Goal: Task Accomplishment & Management: Manage account settings

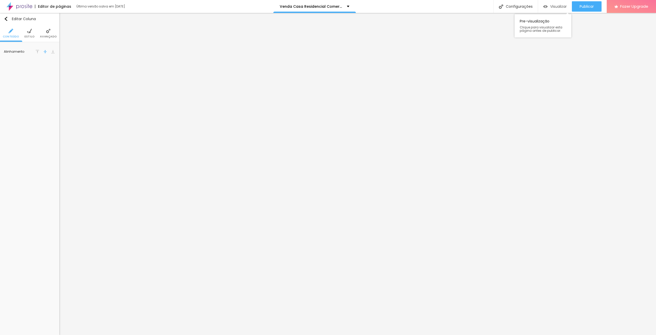
click at [551, 4] on div "Visualizar" at bounding box center [554, 6] width 23 height 10
click at [30, 34] on li "Estilo" at bounding box center [30, 33] width 10 height 17
click at [46, 32] on img at bounding box center [48, 31] width 5 height 5
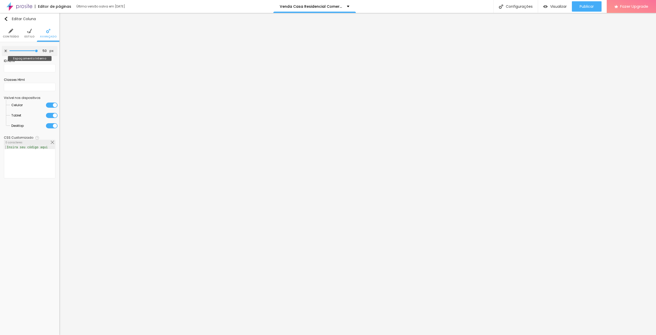
type input "5"
click at [15, 51] on input "range" at bounding box center [24, 51] width 28 height 3
type input "0"
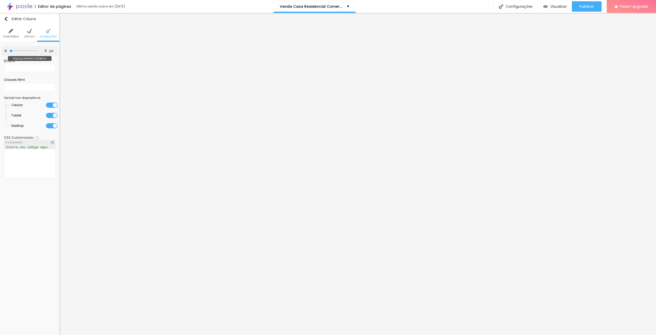
type input "10"
type input "25"
type input "35"
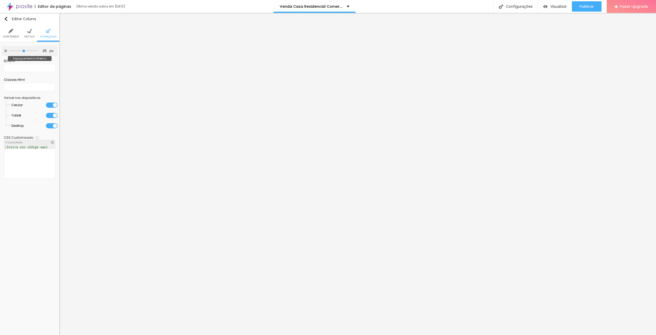
type input "35"
type input "45"
type input "50"
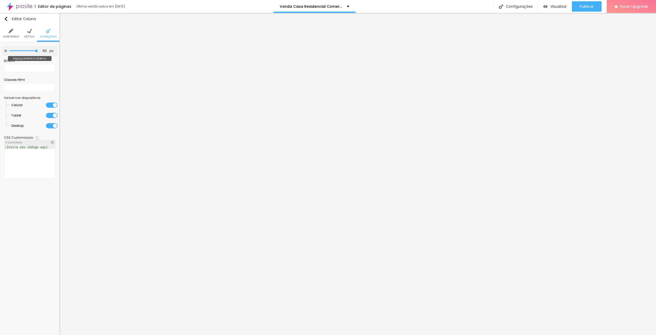
type input "45"
type input "40"
type input "35"
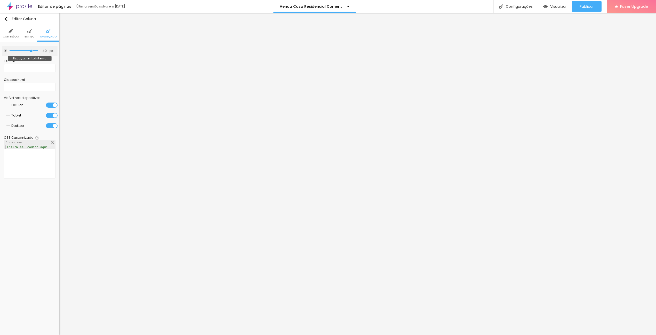
type input "35"
type input "5"
type input "0"
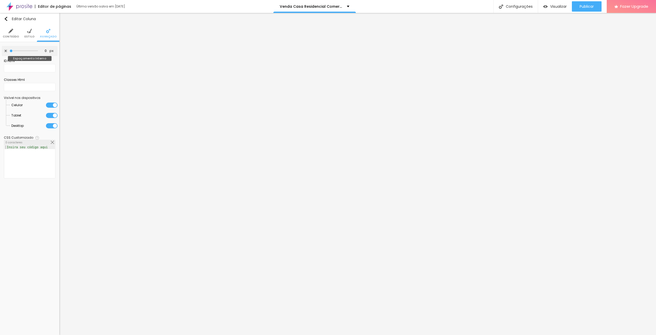
drag, startPoint x: 15, startPoint y: 51, endPoint x: 5, endPoint y: 49, distance: 9.8
click at [10, 50] on input "range" at bounding box center [24, 51] width 28 height 3
type input "5"
type input "10"
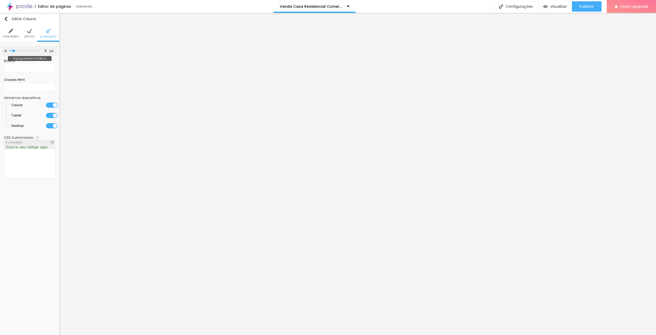
type input "10"
drag, startPoint x: 13, startPoint y: 50, endPoint x: 16, endPoint y: 50, distance: 2.9
type input "10"
click at [16, 50] on input "range" at bounding box center [24, 51] width 28 height 3
click at [506, 6] on div "Configurações" at bounding box center [515, 6] width 44 height 13
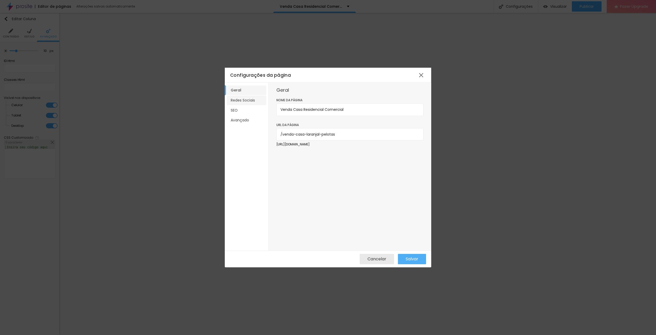
click at [252, 99] on li "Redes Sociais" at bounding box center [246, 100] width 39 height 10
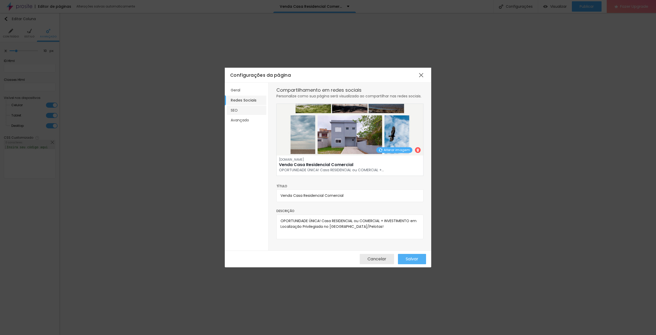
click at [250, 108] on li "SEO" at bounding box center [246, 111] width 39 height 10
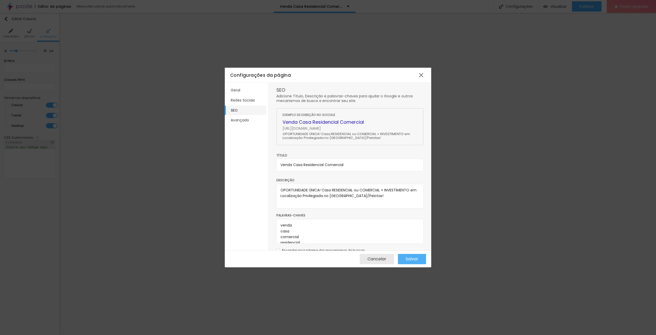
scroll to position [7, 0]
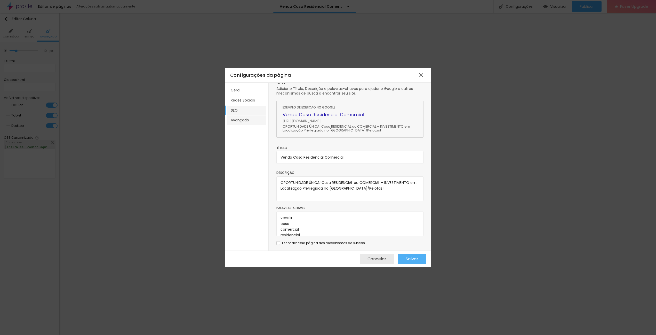
click at [242, 119] on li "Avançado" at bounding box center [246, 120] width 39 height 10
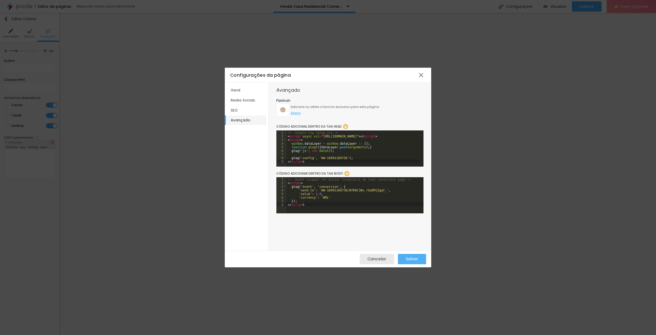
scroll to position [0, 0]
click at [244, 88] on li "Geral" at bounding box center [246, 90] width 39 height 10
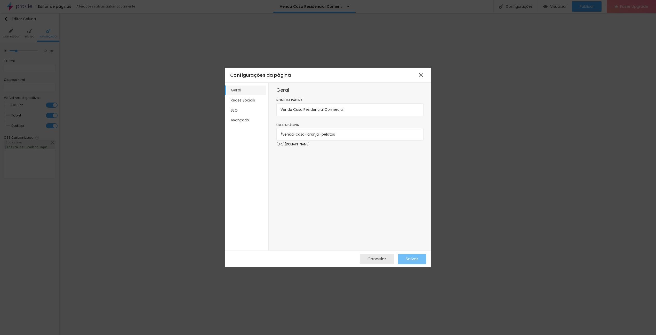
click at [413, 257] on span "Salvar" at bounding box center [412, 258] width 13 height 5
click at [421, 74] on div at bounding box center [420, 74] width 9 height 9
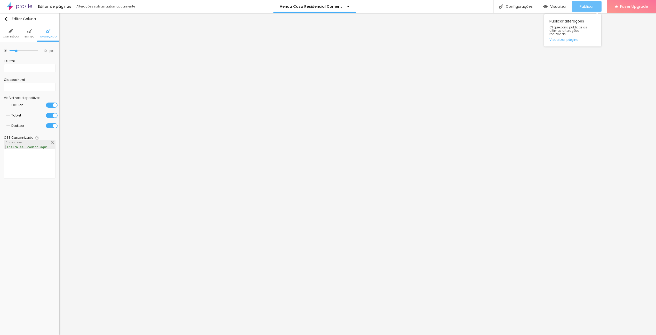
click at [578, 4] on button "Publicar" at bounding box center [587, 6] width 30 height 10
click at [552, 7] on span "Visualizar" at bounding box center [558, 6] width 17 height 4
